Goal: Browse casually

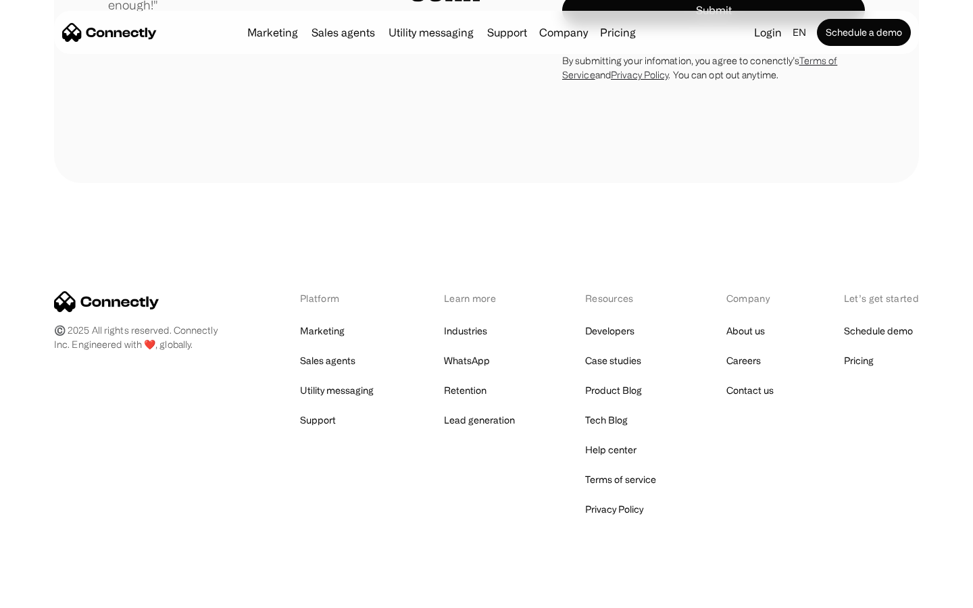
scroll to position [3828, 0]
